Goal: Navigation & Orientation: Find specific page/section

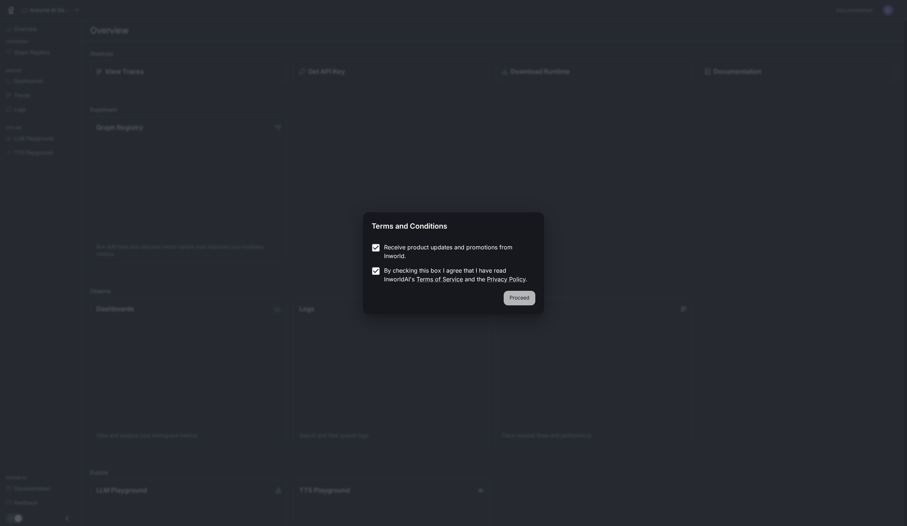
click at [532, 302] on button "Proceed" at bounding box center [519, 298] width 32 height 15
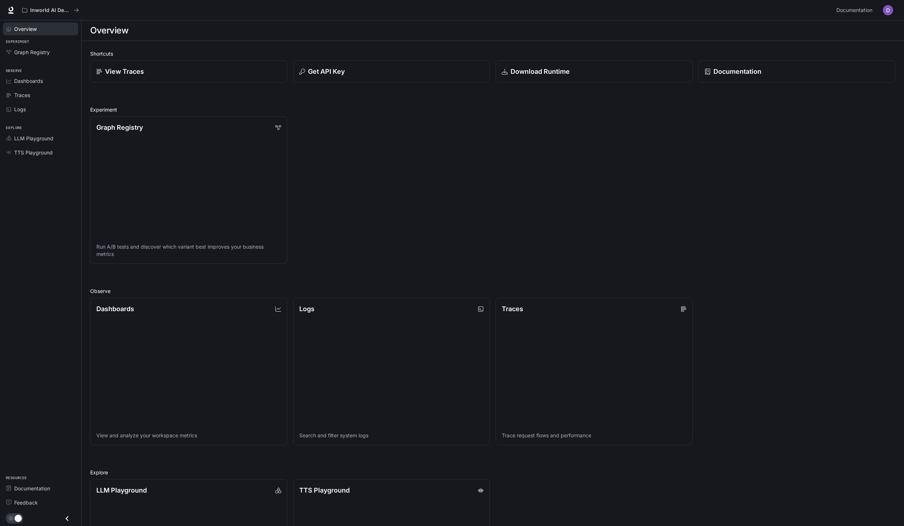
click at [25, 28] on span "Overview" at bounding box center [25, 29] width 23 height 8
click at [23, 138] on span "LLM Playground" at bounding box center [33, 138] width 39 height 8
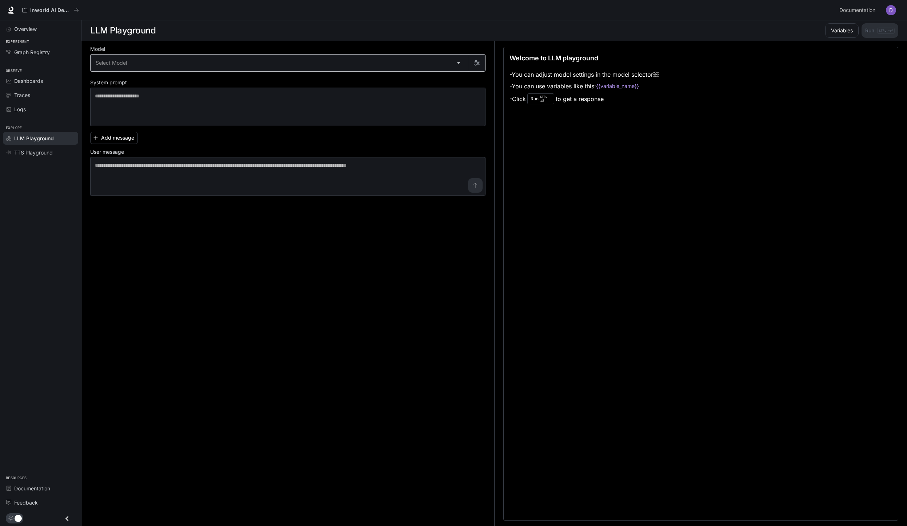
click at [178, 67] on body "Skip to main content Inworld AI Demos Documentation Documentation Portal Overvi…" at bounding box center [453, 263] width 907 height 526
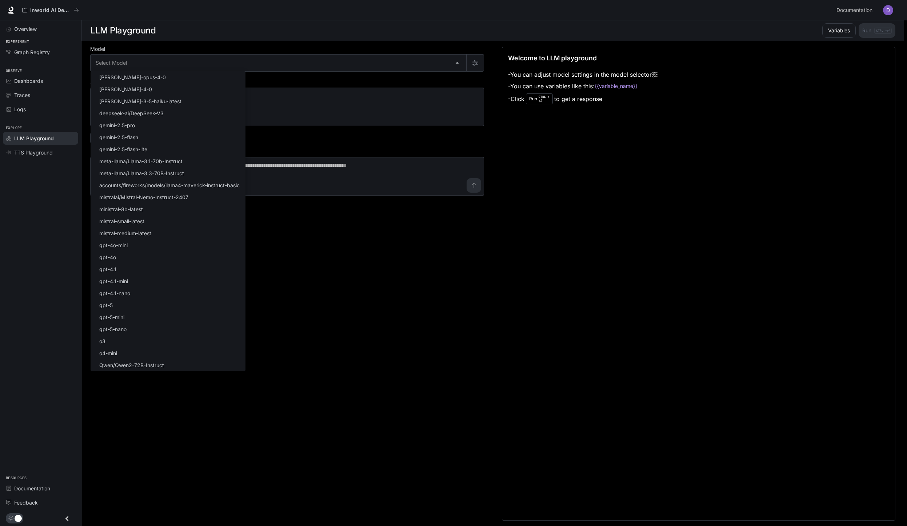
click at [332, 252] on div at bounding box center [453, 263] width 907 height 526
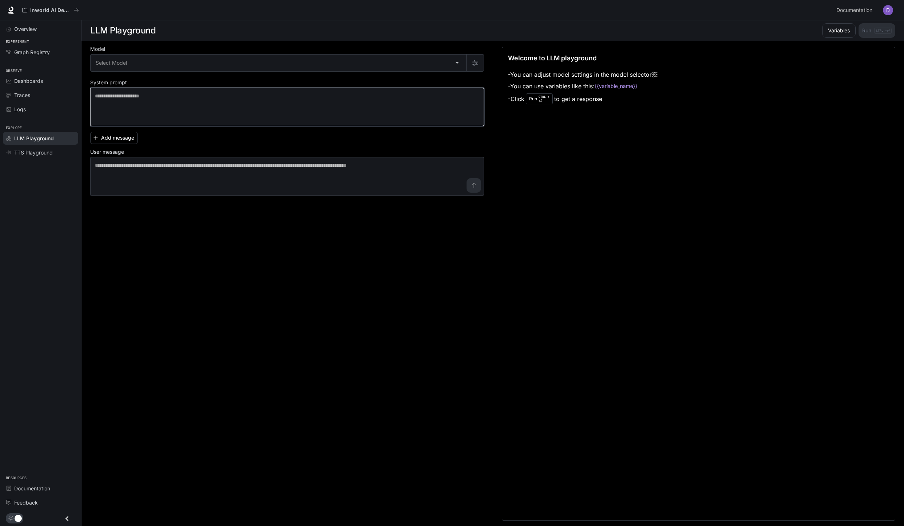
click at [135, 103] on textarea at bounding box center [287, 106] width 384 height 29
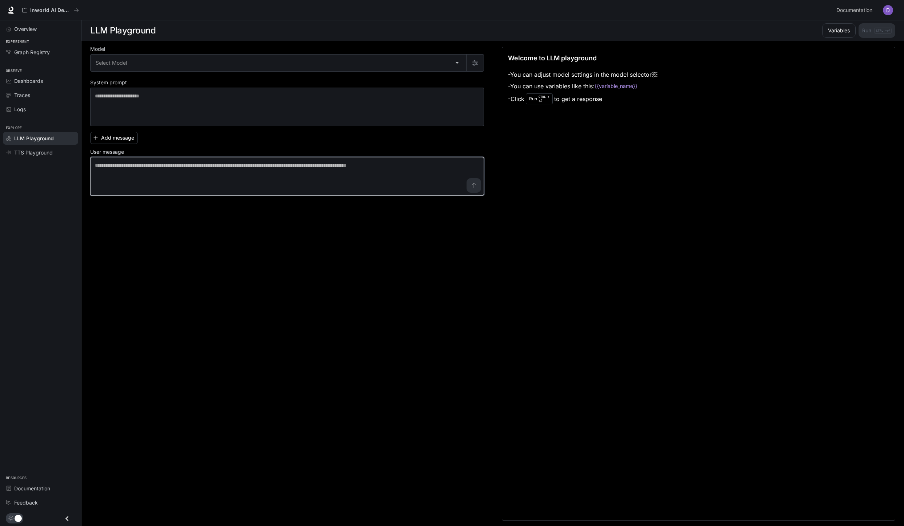
click at [180, 181] on textarea at bounding box center [287, 176] width 384 height 29
click at [24, 154] on span "TTS Playground" at bounding box center [33, 153] width 39 height 8
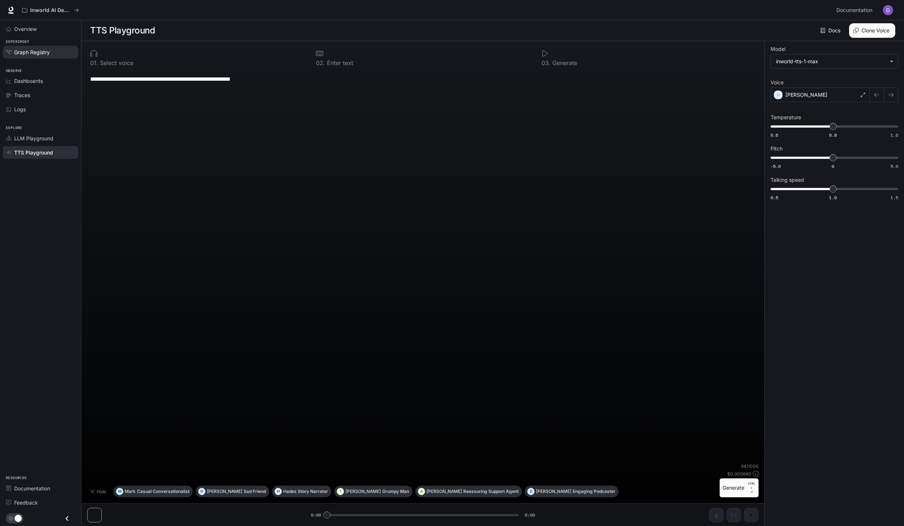
click at [27, 55] on span "Graph Registry" at bounding box center [32, 52] width 36 height 8
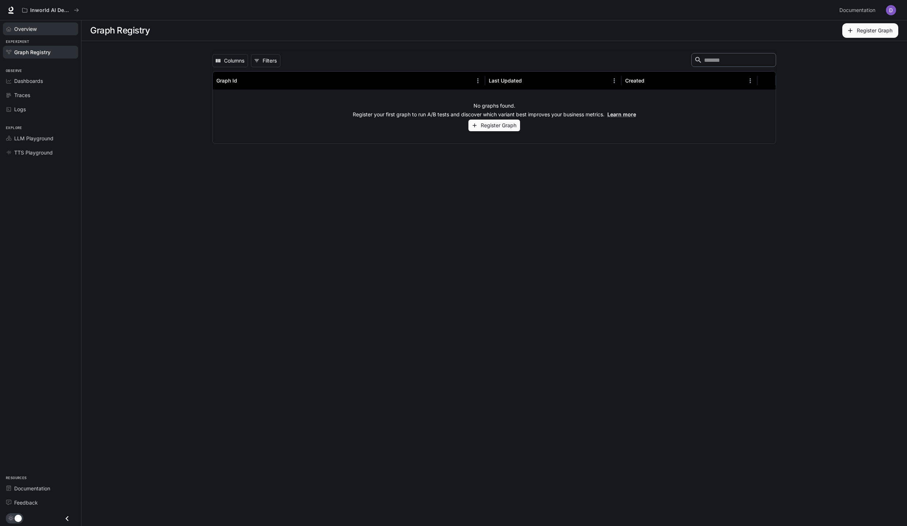
click at [28, 31] on span "Overview" at bounding box center [25, 29] width 23 height 8
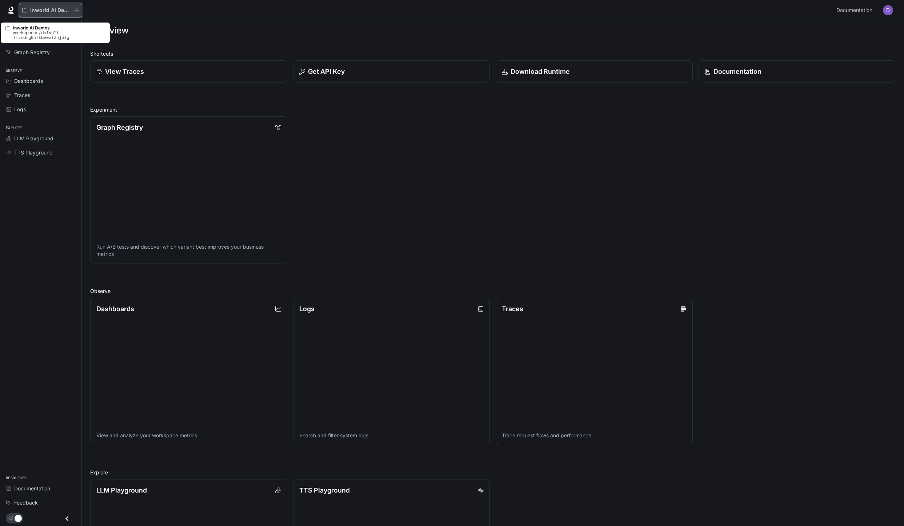
click at [41, 10] on p "Inworld AI Demos" at bounding box center [50, 10] width 41 height 6
